Goal: Task Accomplishment & Management: Use online tool/utility

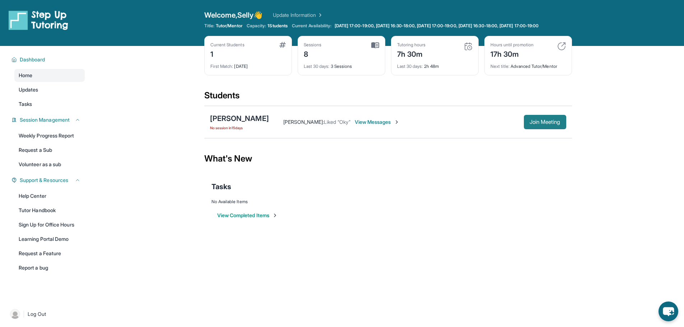
click at [561, 126] on button "Join Meeting" at bounding box center [545, 122] width 42 height 14
click at [357, 126] on span "View Messages" at bounding box center [359, 122] width 45 height 7
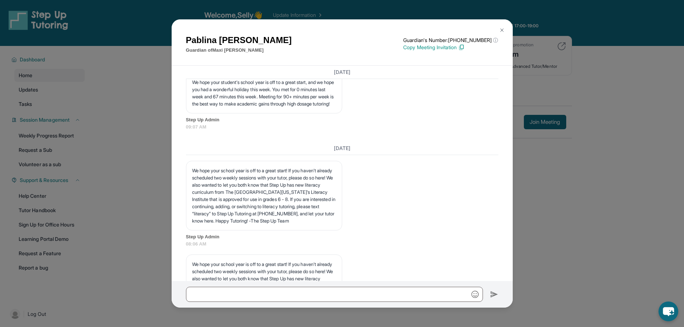
scroll to position [4052, 0]
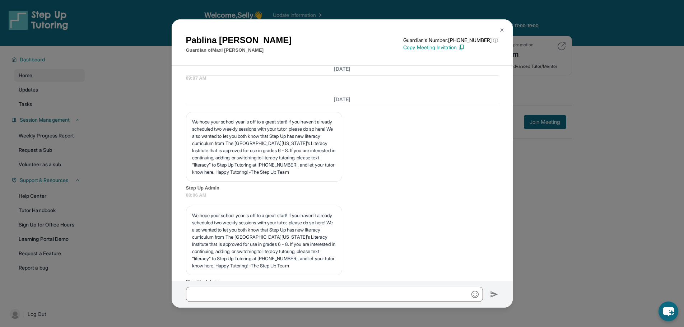
click at [431, 48] on p "Copy Meeting Invitation" at bounding box center [450, 47] width 95 height 7
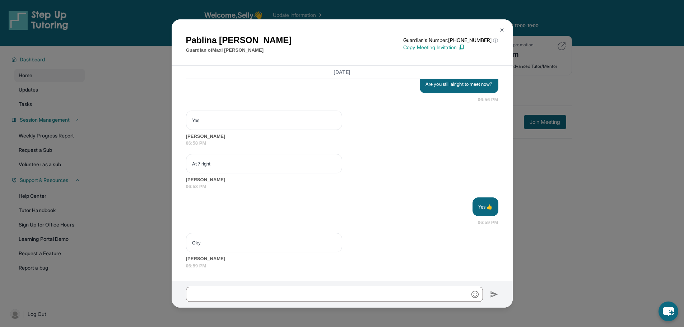
scroll to position [5058, 0]
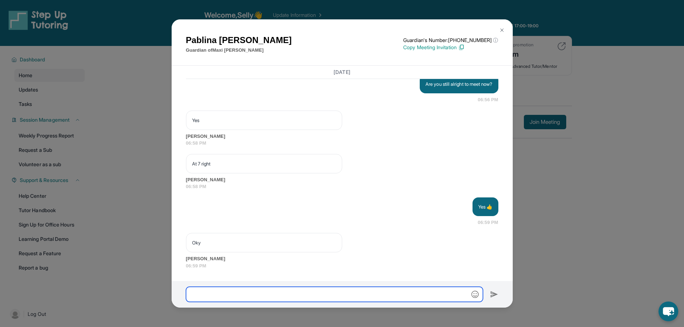
click at [368, 292] on input "text" at bounding box center [334, 294] width 297 height 15
drag, startPoint x: 356, startPoint y: 284, endPoint x: 330, endPoint y: 294, distance: 27.9
click at [330, 294] on input "text" at bounding box center [334, 294] width 297 height 15
paste input "**********"
type input "**********"
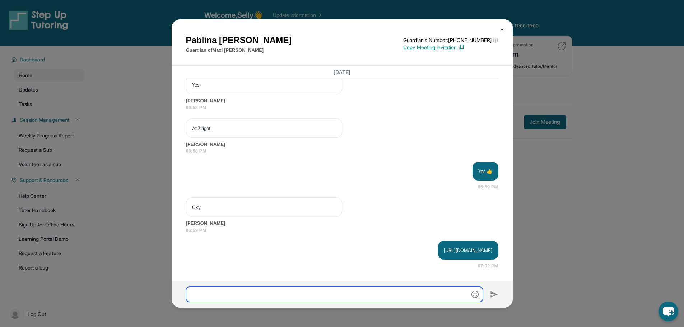
scroll to position [5094, 0]
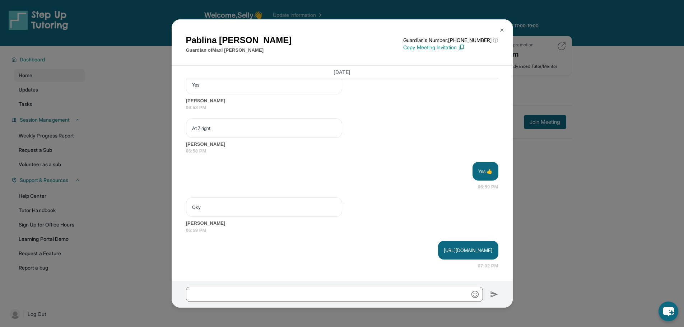
click at [500, 25] on button at bounding box center [502, 30] width 14 height 14
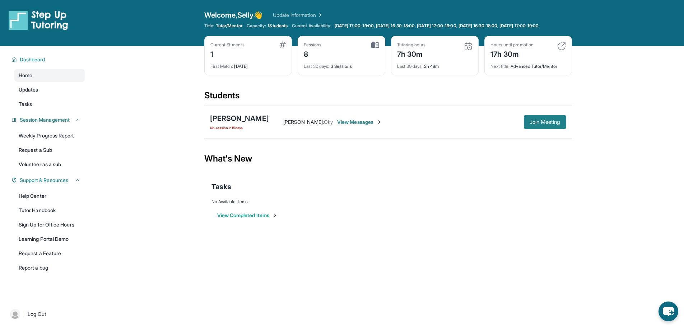
click at [552, 124] on span "Join Meeting" at bounding box center [545, 122] width 31 height 4
